Goal: Task Accomplishment & Management: Complete application form

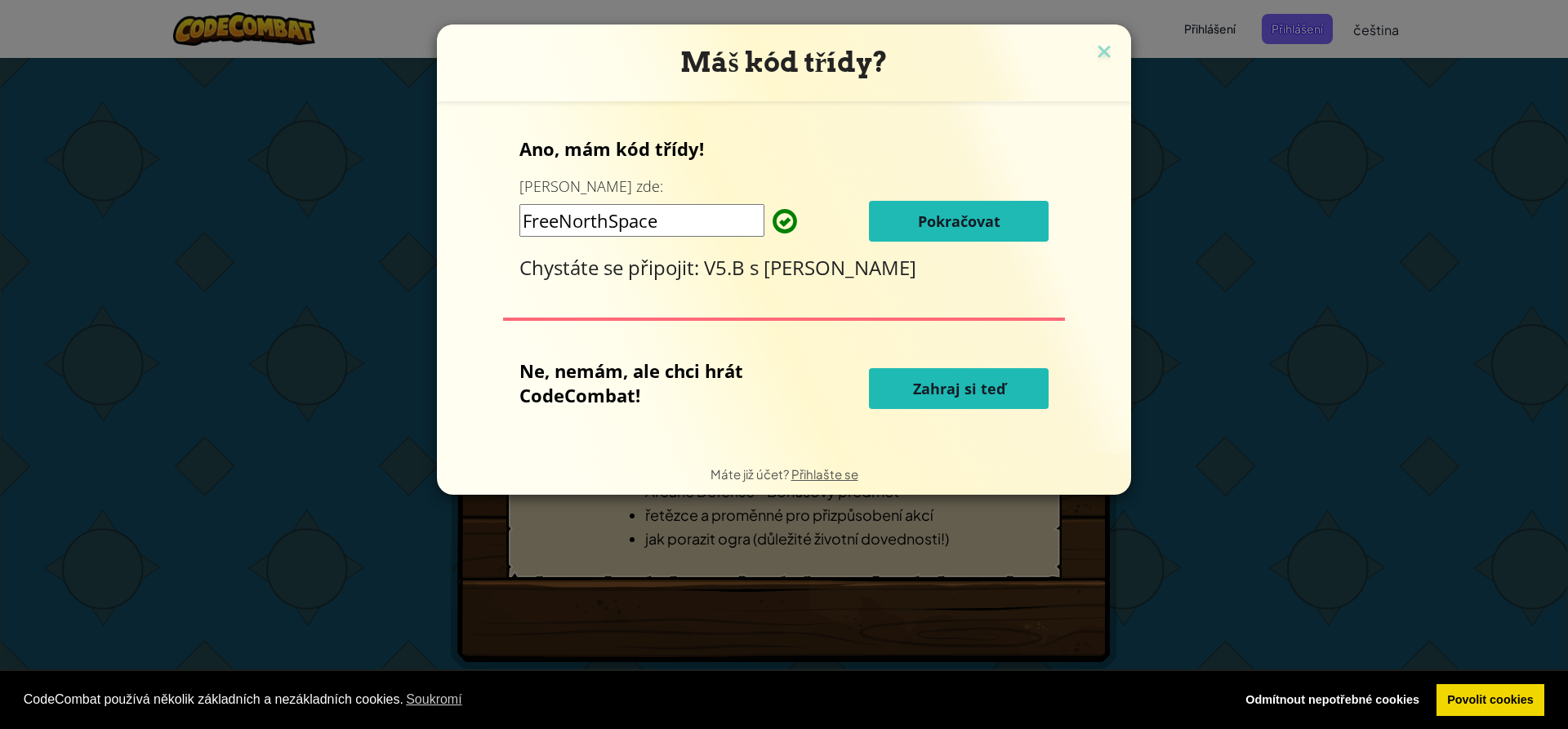
click at [977, 220] on span "Pokračovat" at bounding box center [959, 221] width 83 height 20
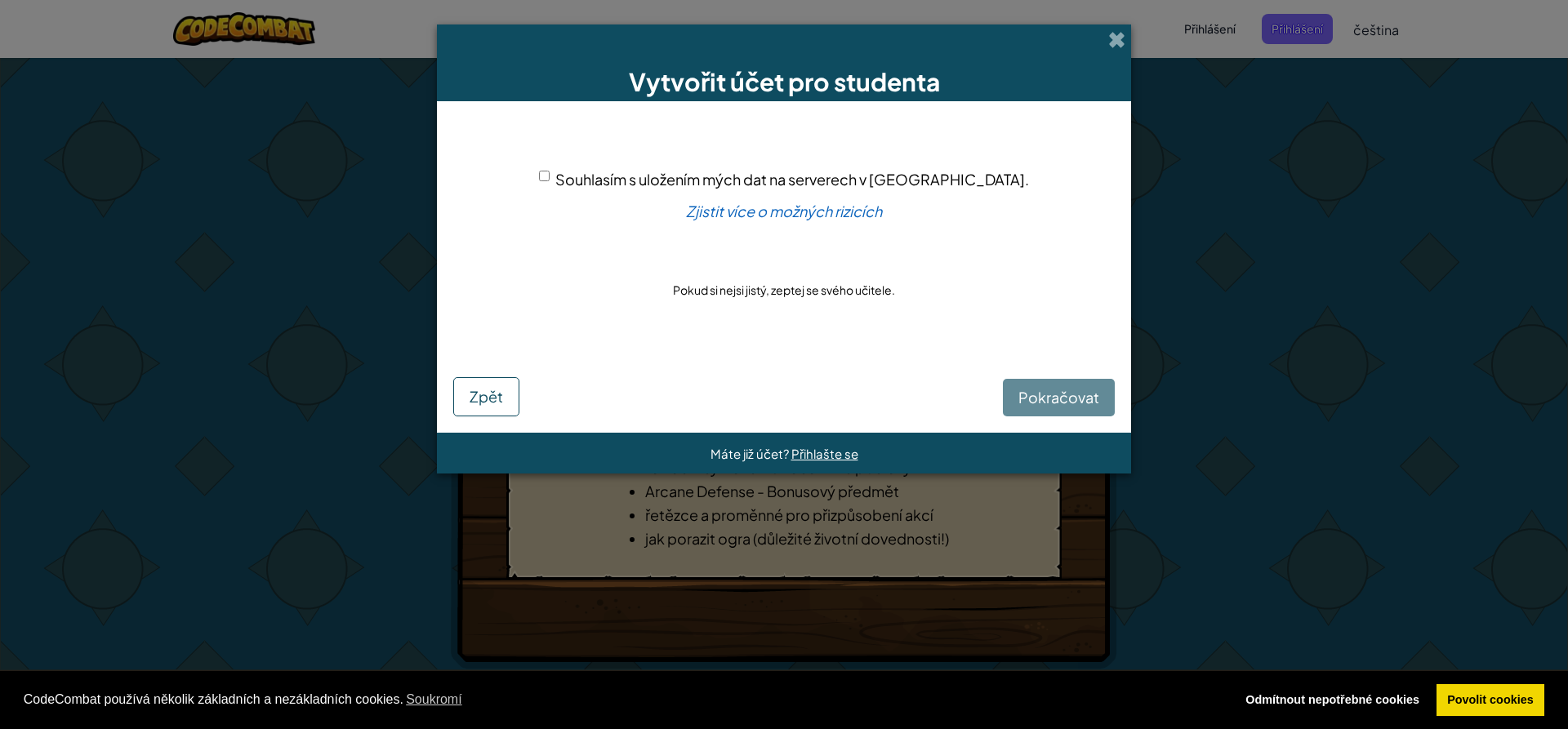
click at [1057, 396] on div "Pokračovat Zpět" at bounding box center [784, 384] width 662 height 65
click at [550, 173] on input "Souhlasím s uložením mých dat na serverech v [GEOGRAPHIC_DATA]." at bounding box center [545, 176] width 11 height 11
checkbox input "true"
click at [1050, 399] on span "Pokračovat" at bounding box center [1059, 397] width 81 height 19
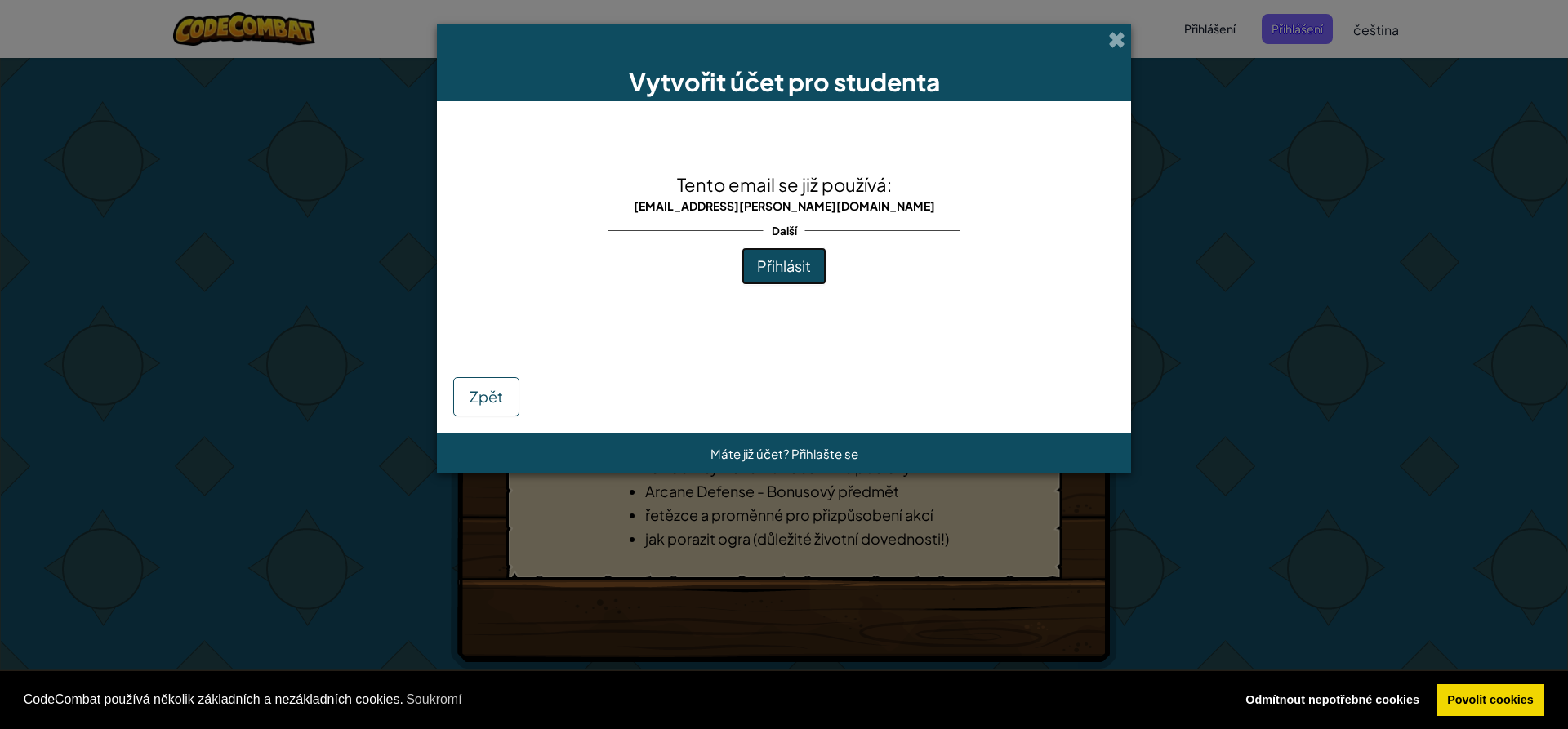
click at [794, 262] on span "Přihlásit" at bounding box center [784, 265] width 54 height 19
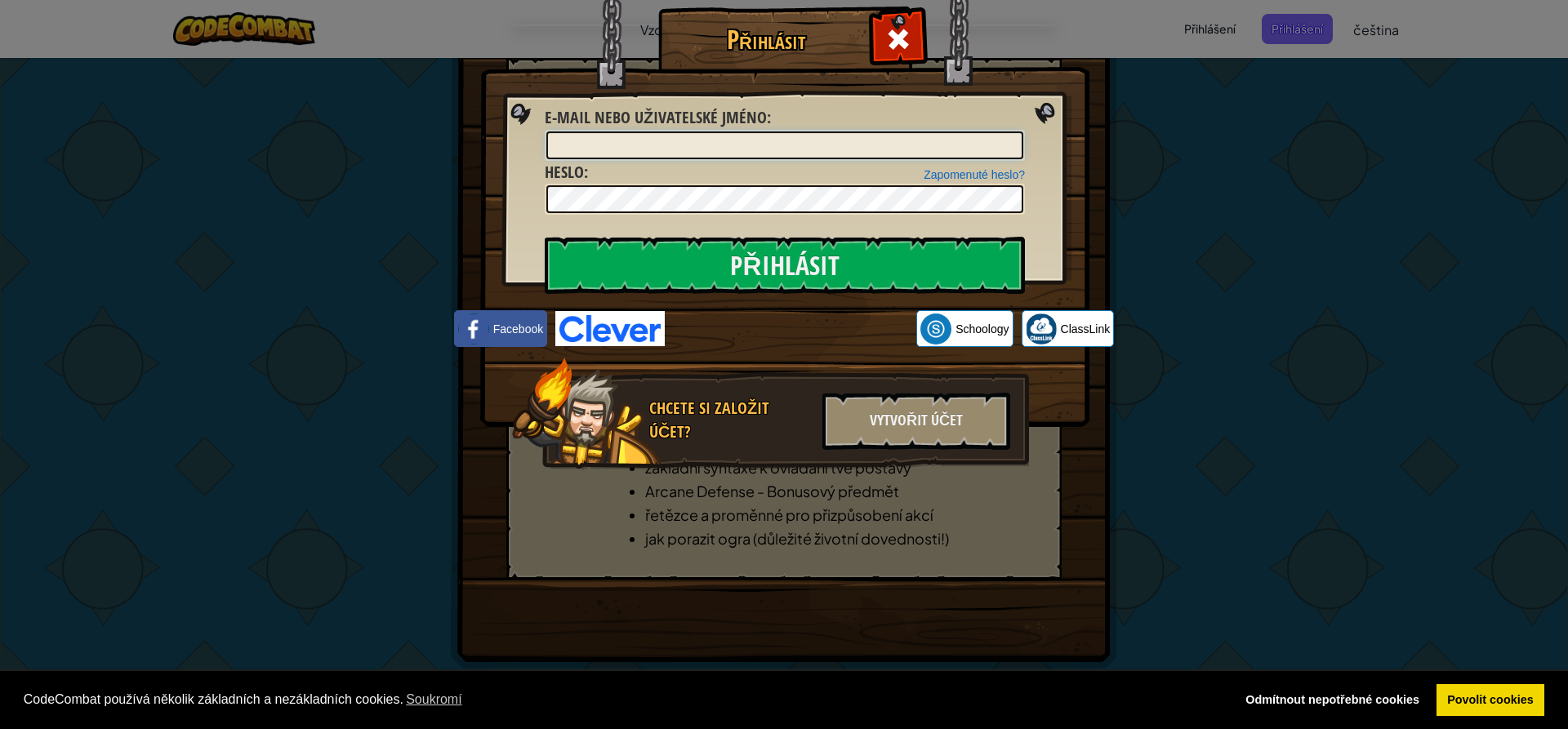
click at [707, 137] on input "E-mail nebo uživatelské jméno :" at bounding box center [784, 145] width 477 height 28
